Goal: Navigation & Orientation: Find specific page/section

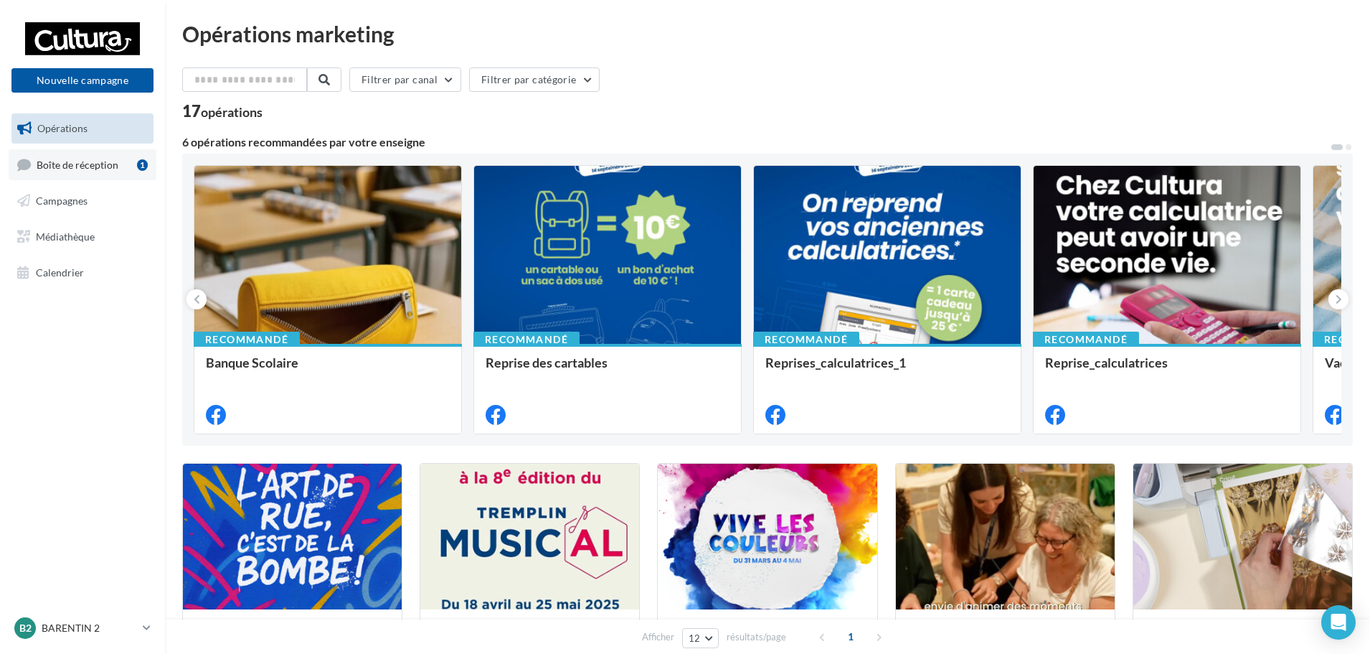
click at [72, 172] on link "Boîte de réception 1" at bounding box center [83, 164] width 148 height 31
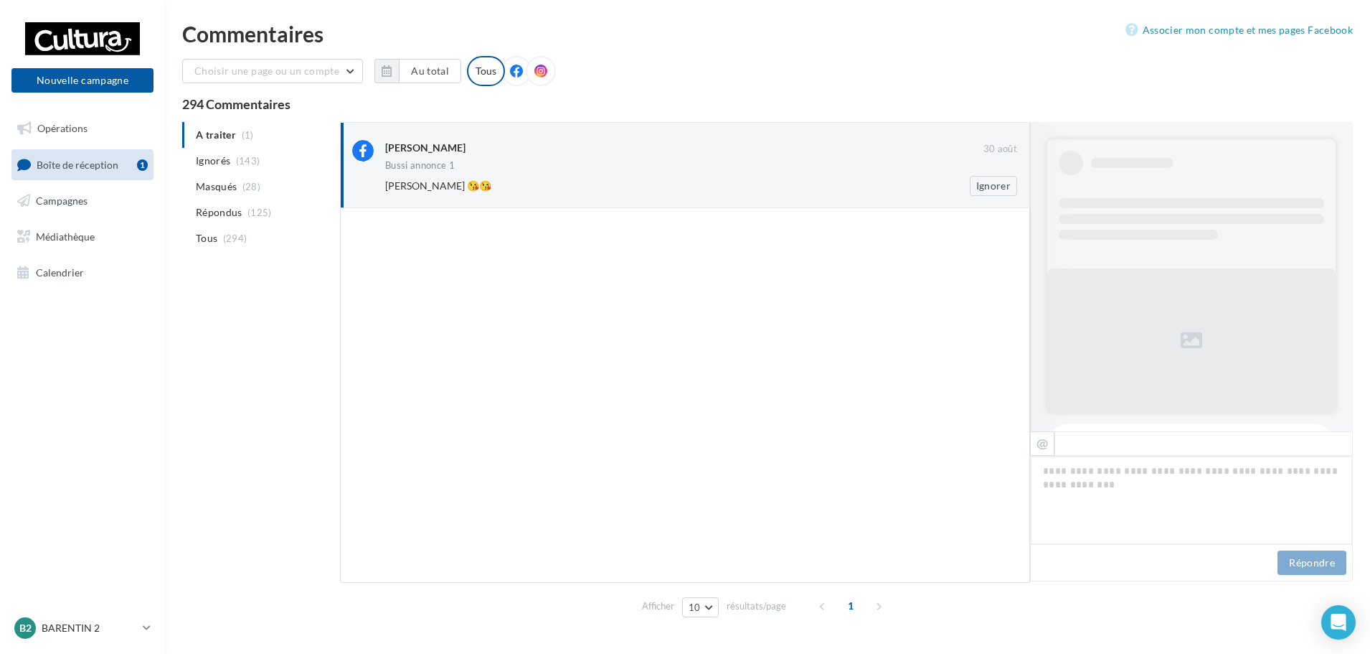
scroll to position [1057, 0]
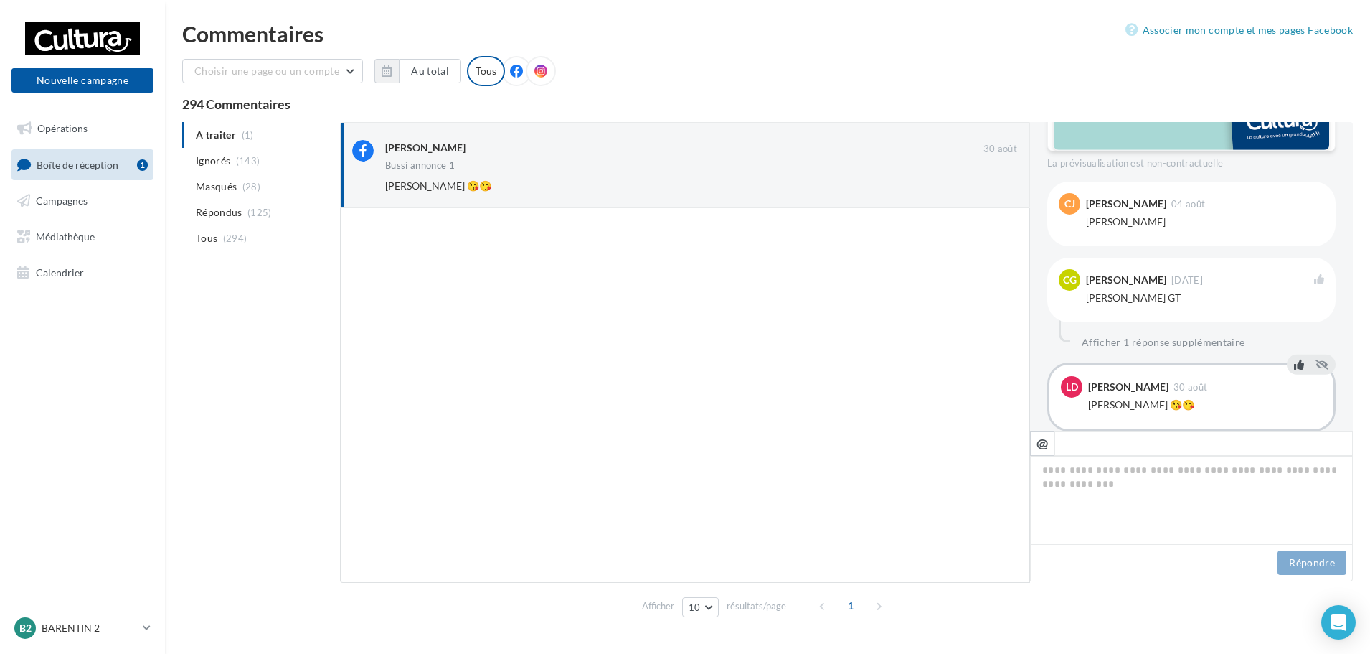
click at [1296, 359] on icon at bounding box center [1299, 364] width 10 height 10
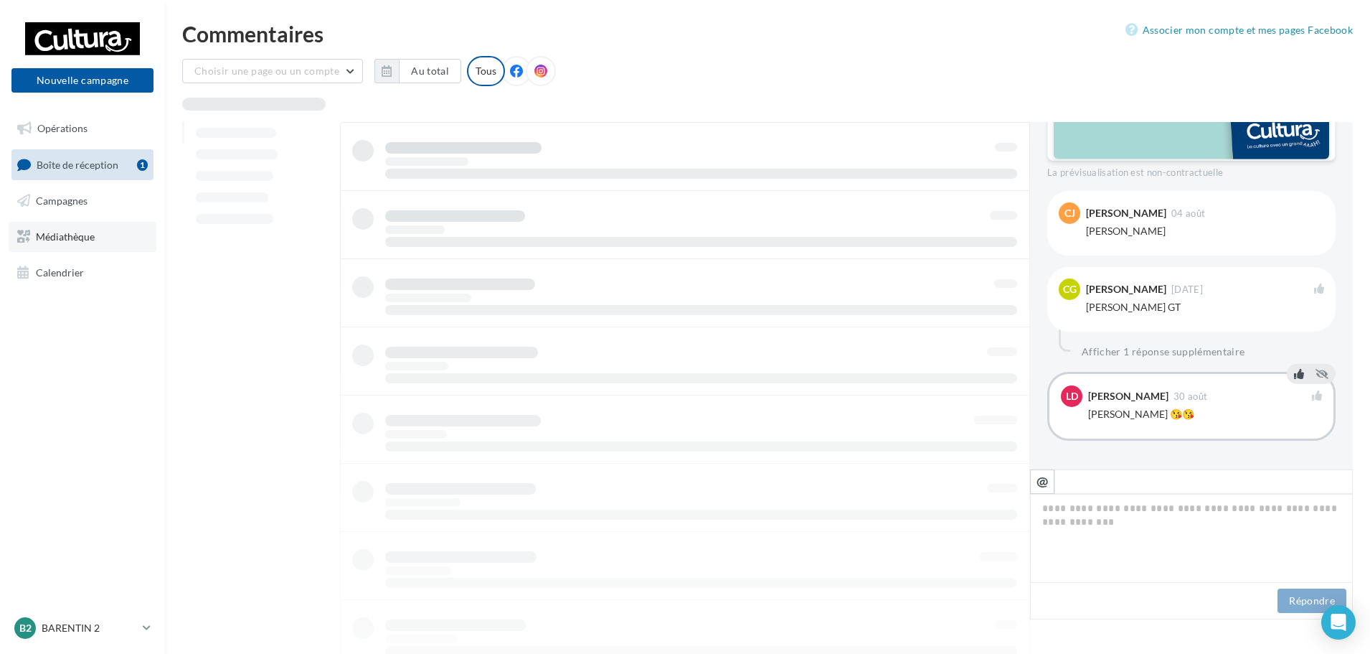
scroll to position [1019, 0]
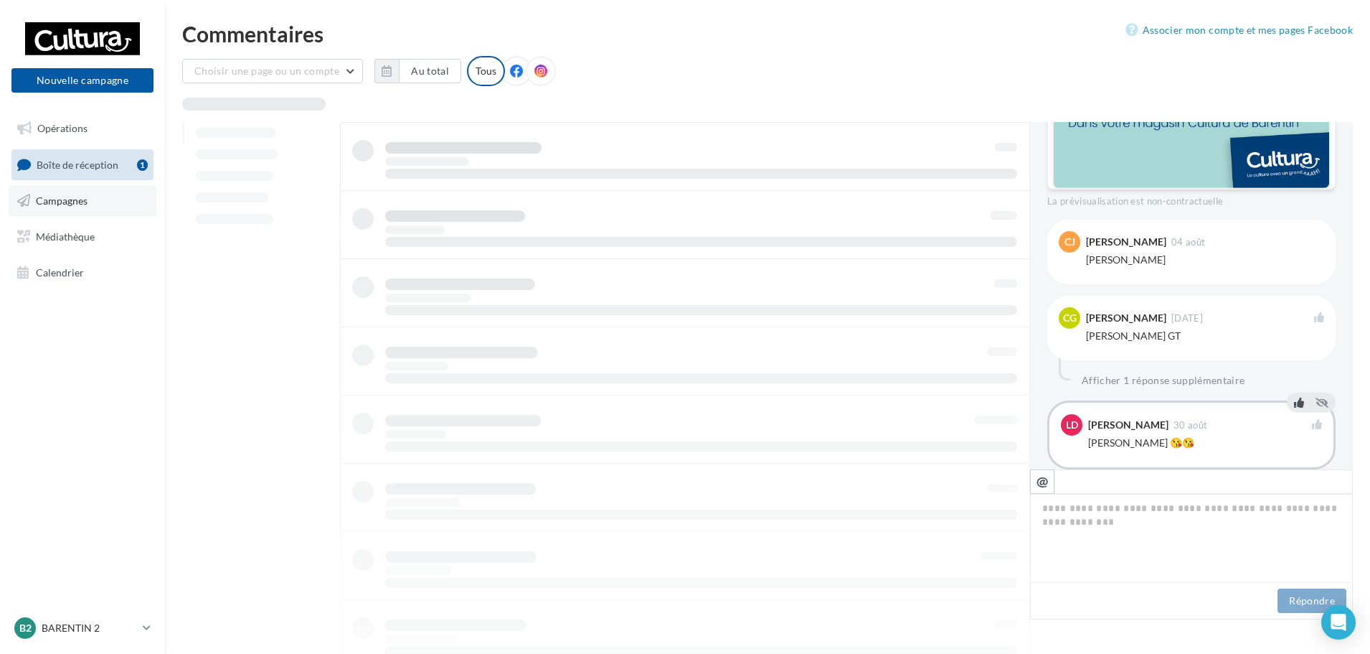
click at [53, 204] on span "Campagnes" at bounding box center [62, 200] width 52 height 12
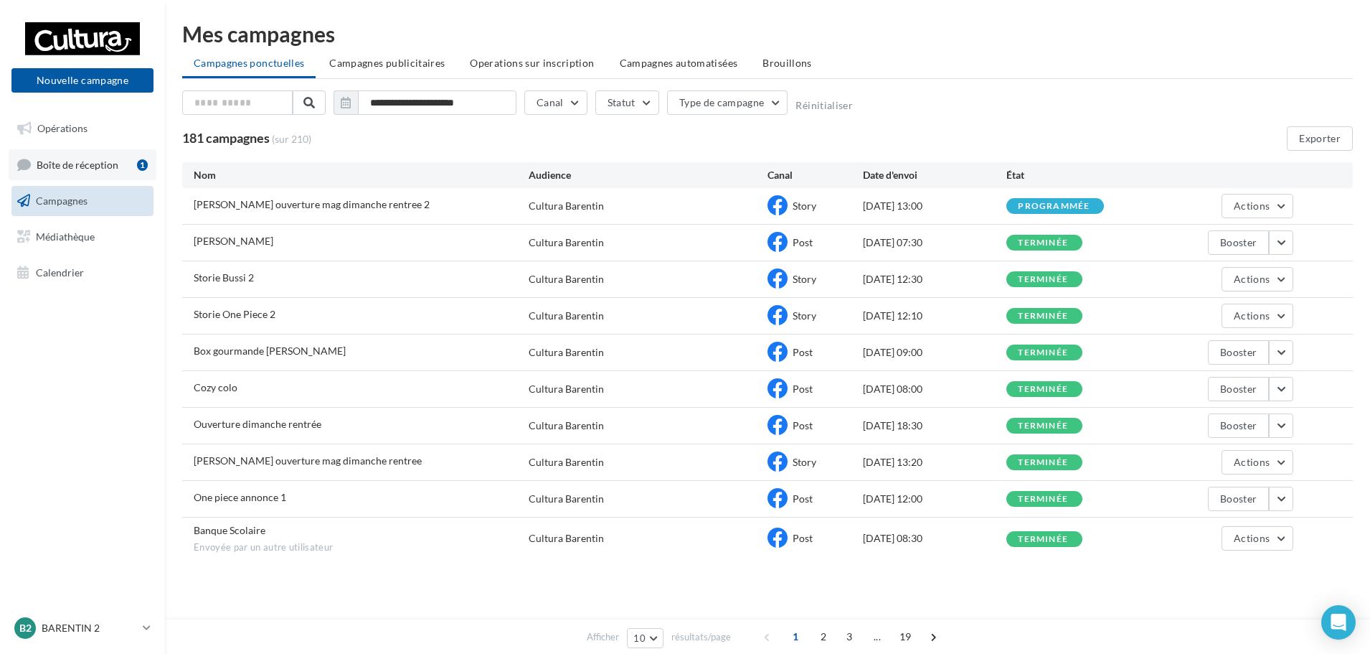
click at [100, 164] on span "Boîte de réception" at bounding box center [78, 164] width 82 height 12
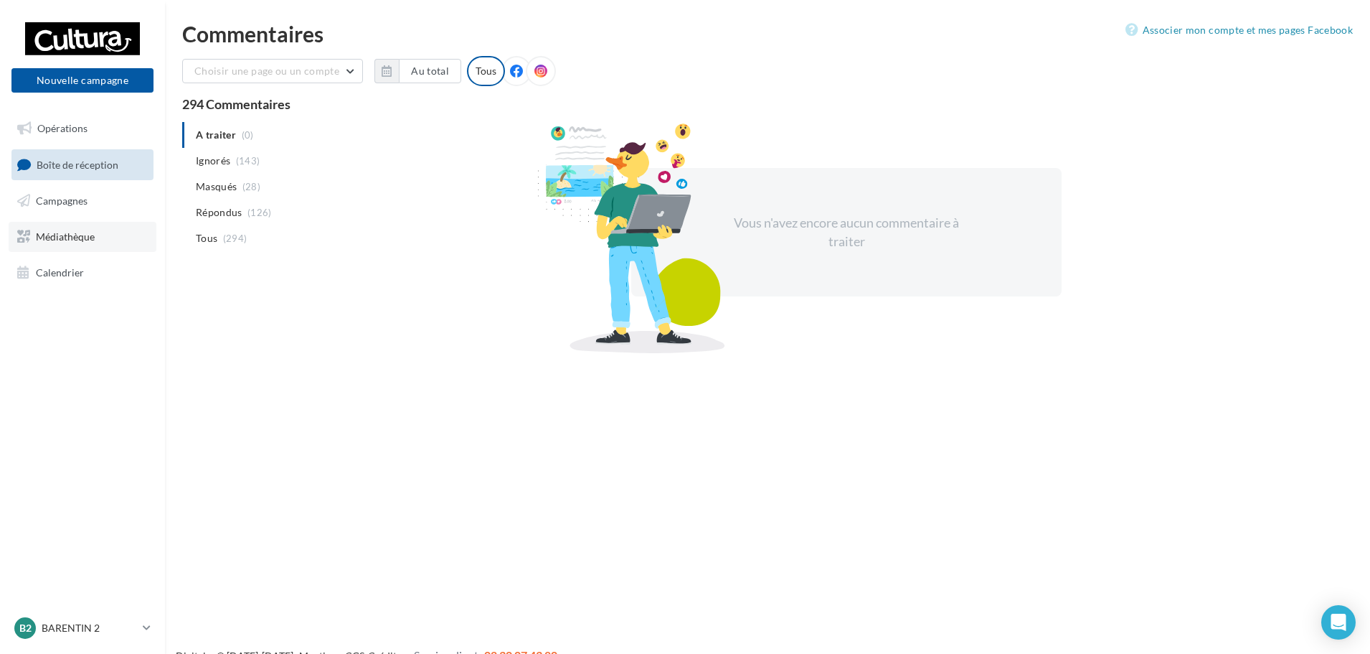
click at [75, 235] on span "Médiathèque" at bounding box center [65, 236] width 59 height 12
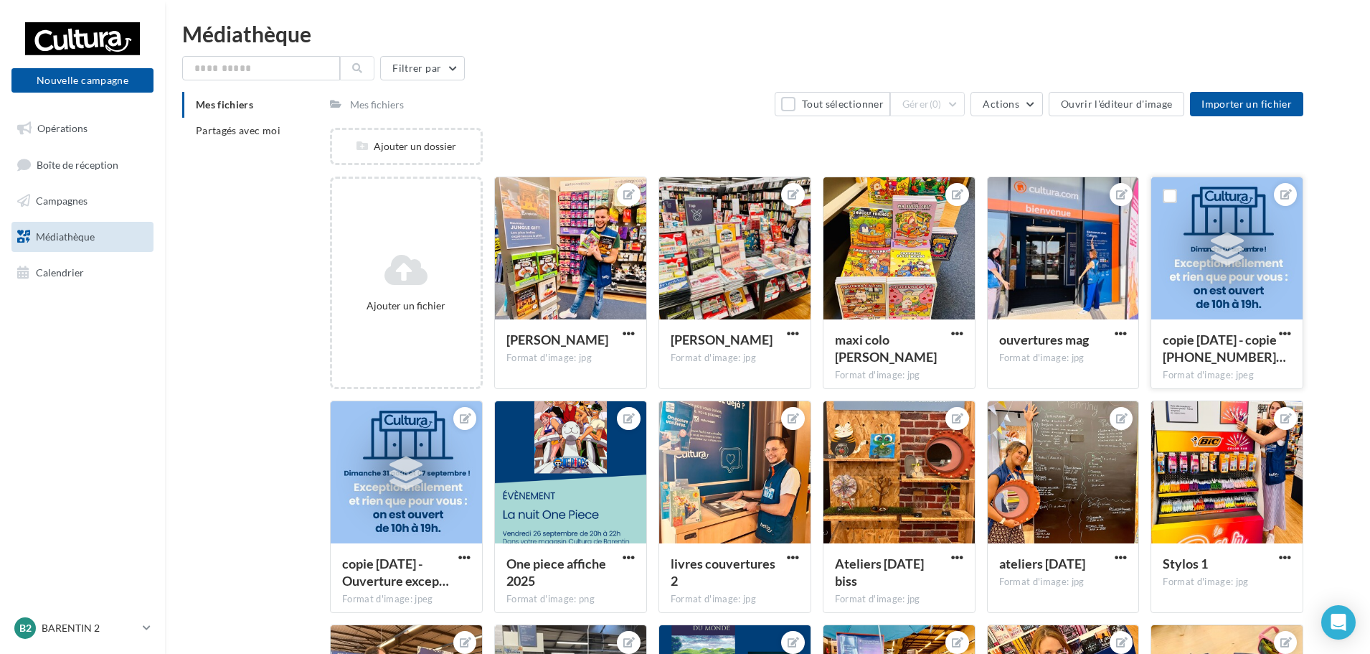
click at [1250, 250] on div at bounding box center [1227, 249] width 54 height 54
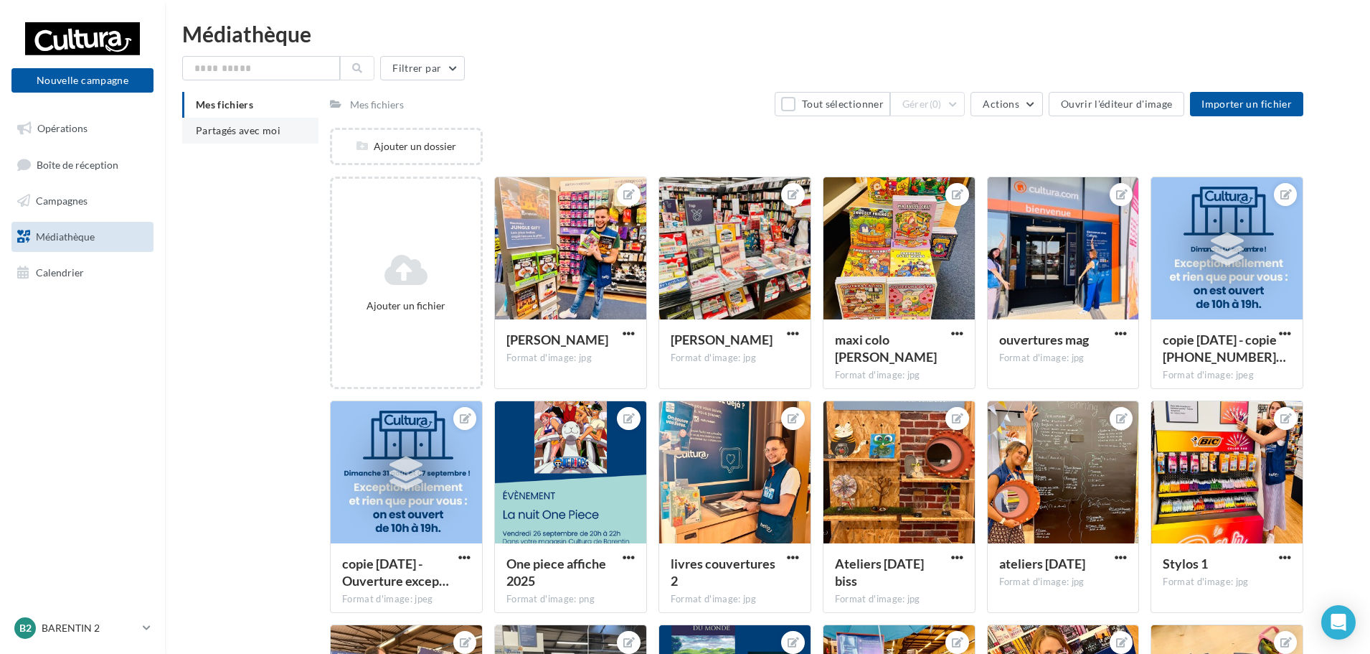
click at [242, 133] on span "Partagés avec moi" at bounding box center [238, 130] width 85 height 12
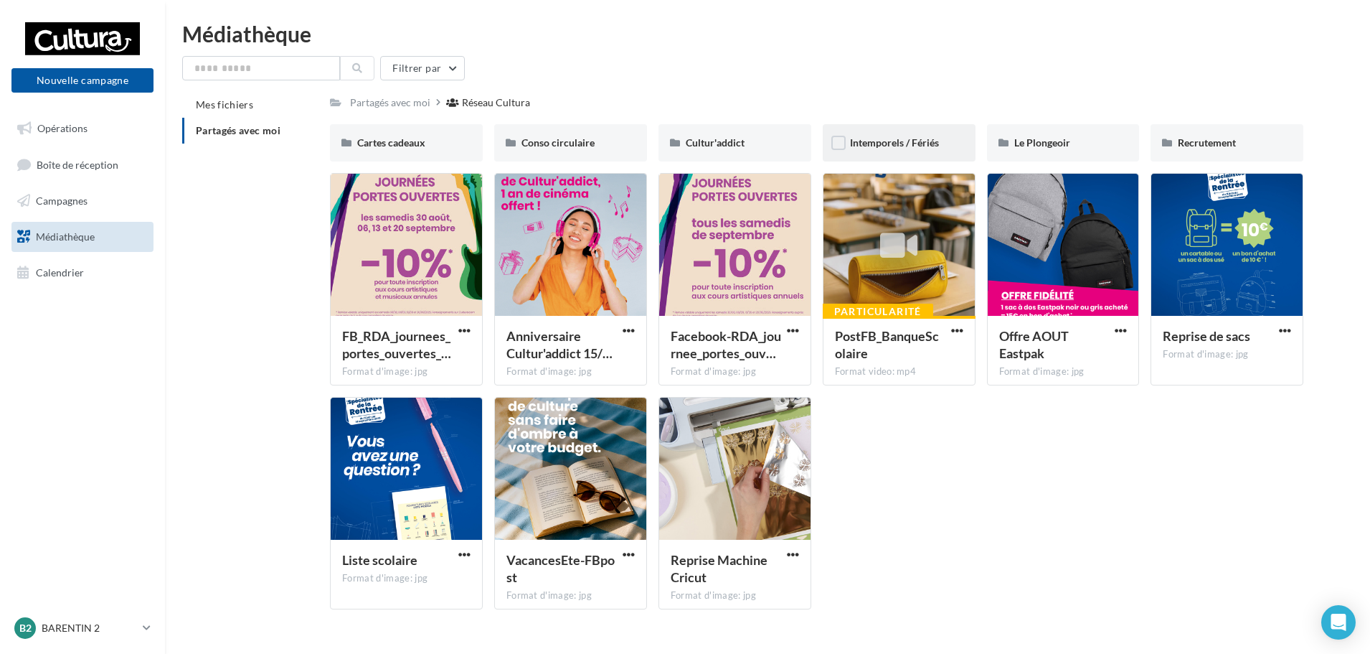
click at [848, 149] on div "Intemporels / Fériés" at bounding box center [899, 142] width 153 height 37
